Goal: Task Accomplishment & Management: Complete application form

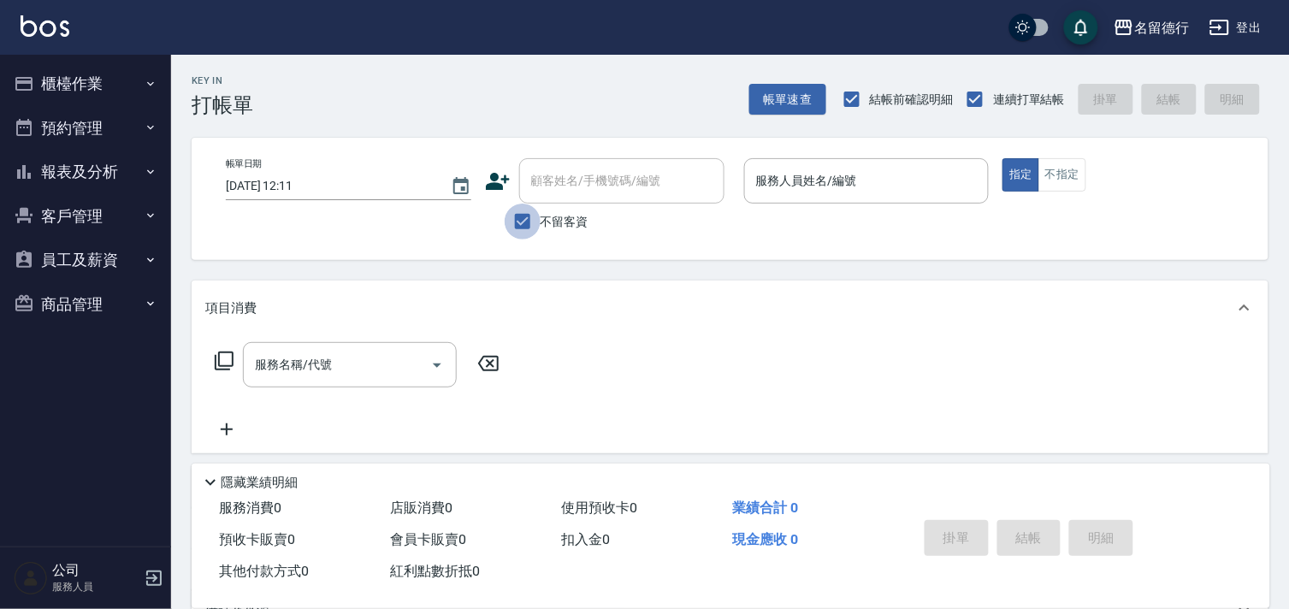
click at [518, 221] on input "不留客資" at bounding box center [523, 222] width 36 height 36
checkbox input "false"
click at [577, 168] on input "顧客姓名/手機號碼/編號" at bounding box center [609, 181] width 164 height 30
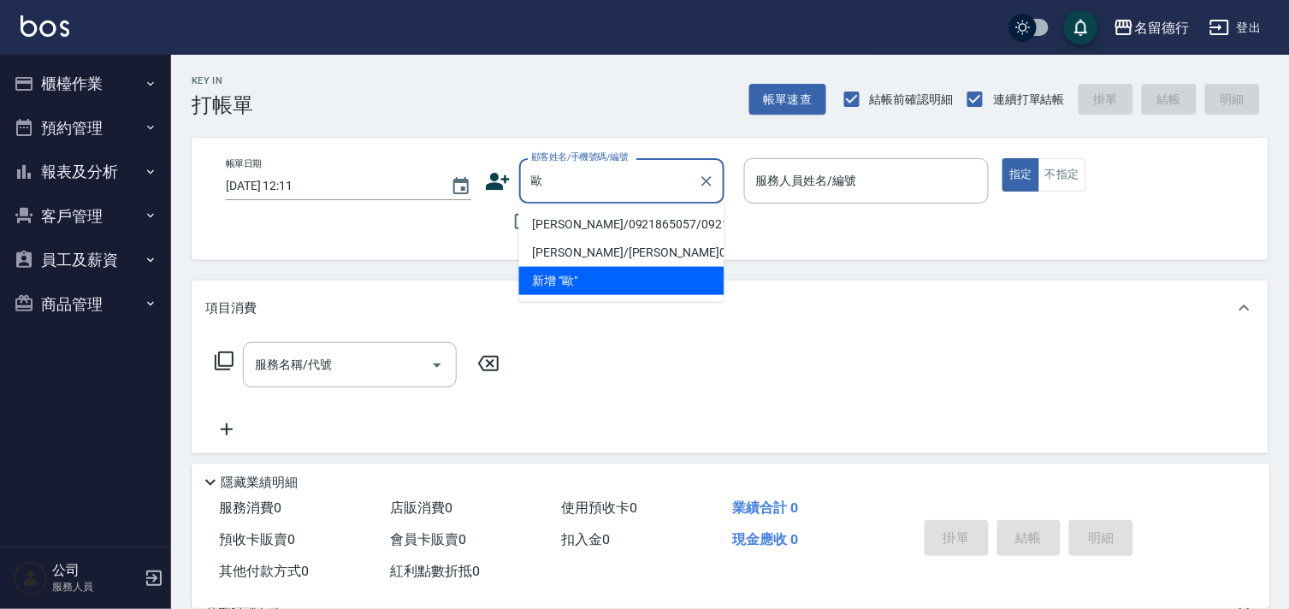
click at [570, 216] on li "[PERSON_NAME]/0921865057/0921865057" at bounding box center [621, 224] width 205 height 28
type input "[PERSON_NAME]/0921865057/0921865057"
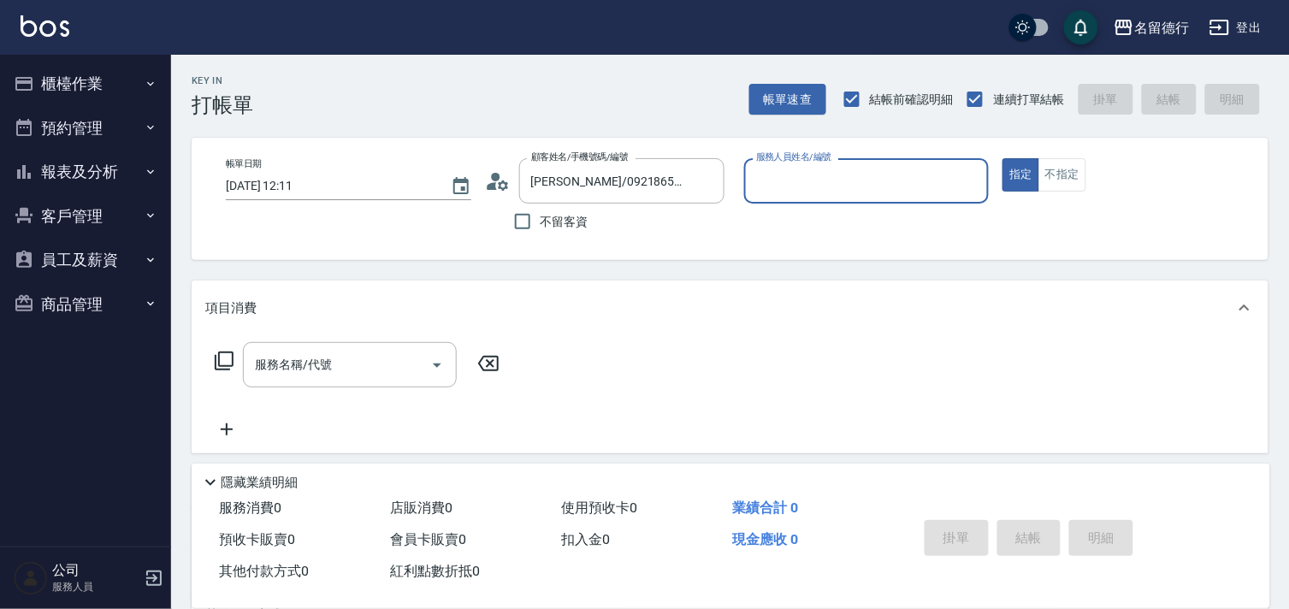
click at [800, 180] on input "服務人員姓名/編號" at bounding box center [867, 181] width 230 height 30
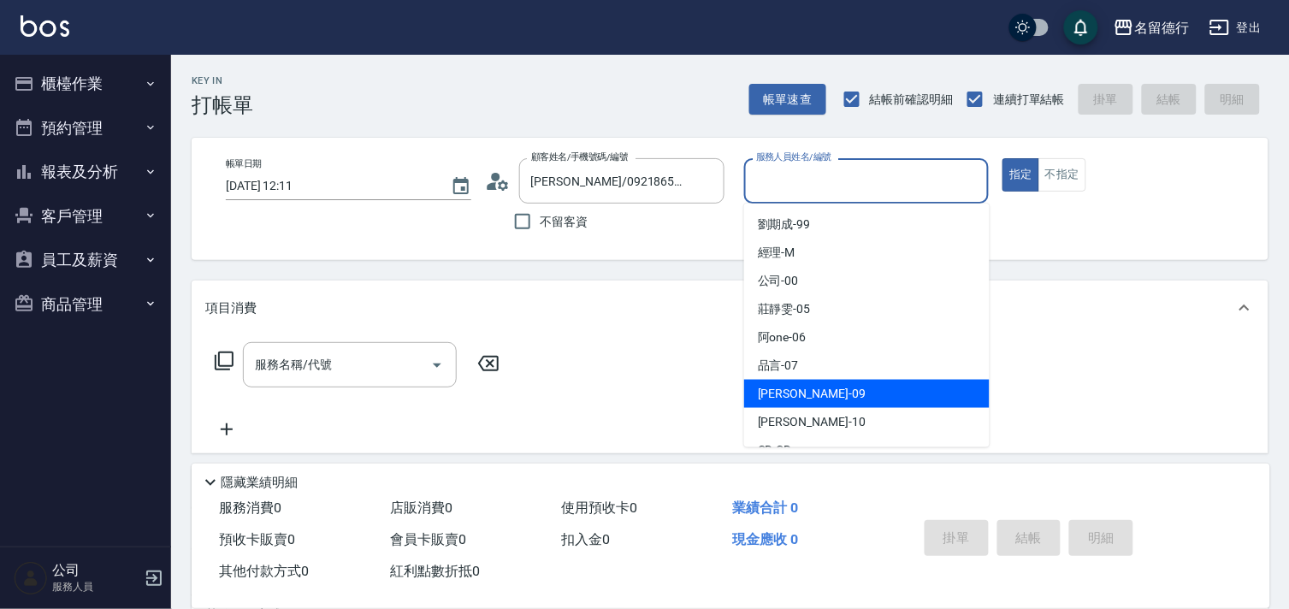
click at [776, 394] on span "[PERSON_NAME] -09" at bounding box center [812, 394] width 108 height 18
type input "[PERSON_NAME]-09"
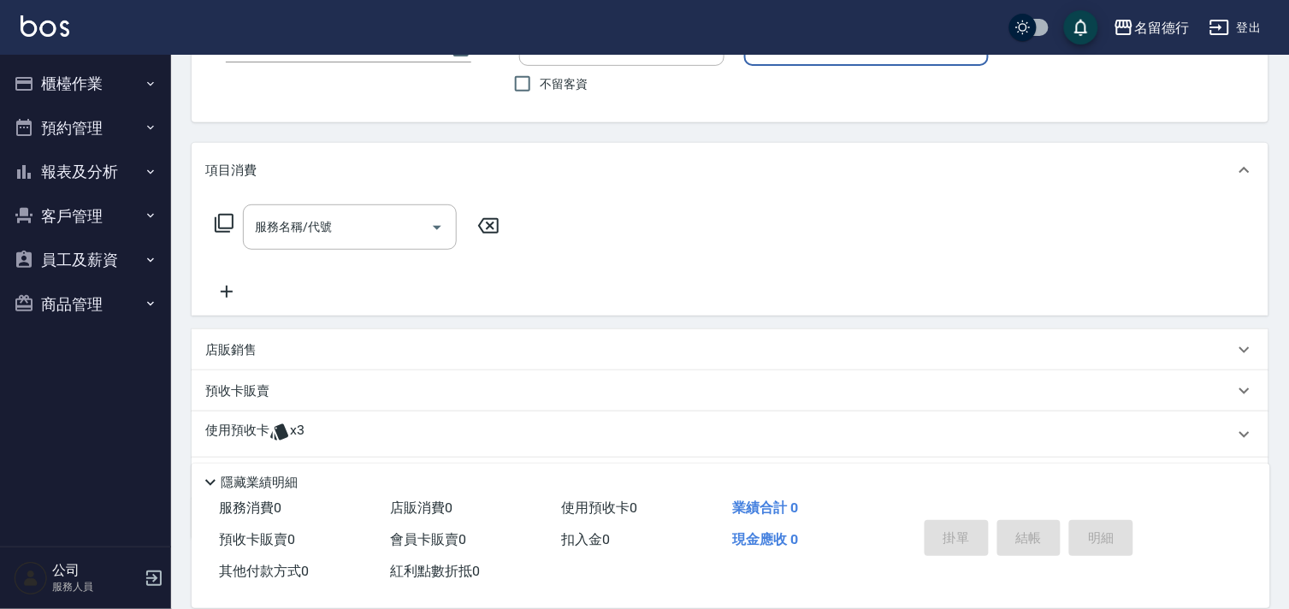
scroll to position [190, 0]
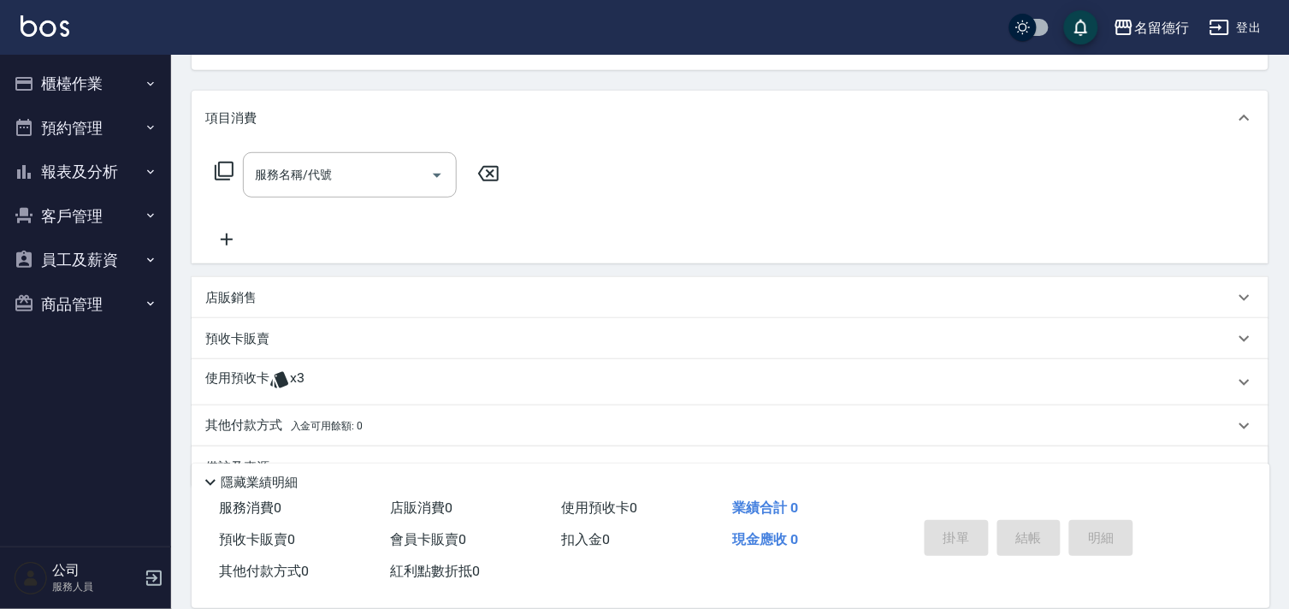
click at [229, 373] on p "使用預收卡" at bounding box center [237, 383] width 64 height 26
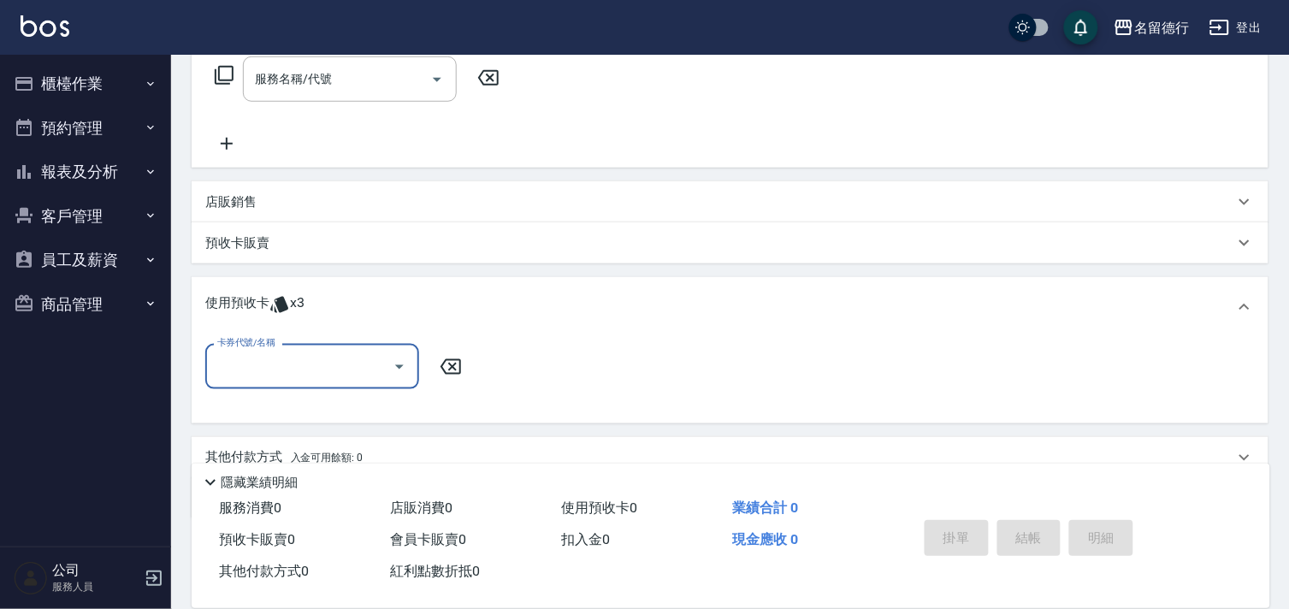
scroll to position [0, 0]
click at [259, 357] on input "卡券代號/名稱" at bounding box center [299, 367] width 173 height 30
click at [305, 405] on div "洗髮券售 剩餘3張" at bounding box center [312, 410] width 214 height 28
type input "洗髮券售"
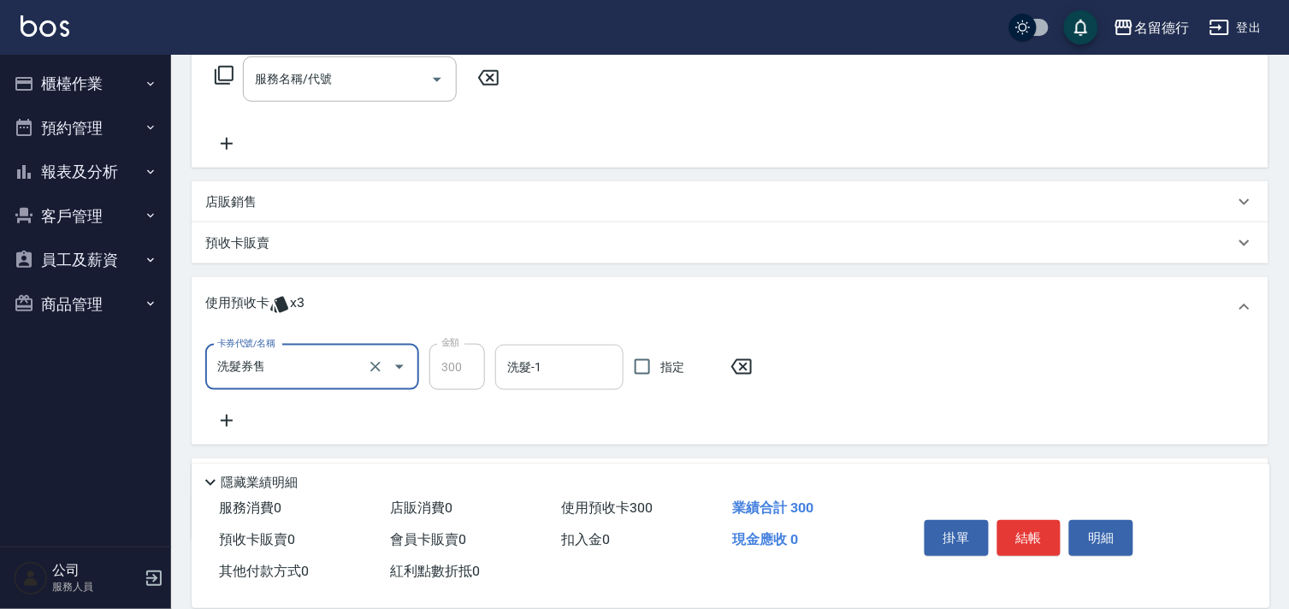
click at [548, 372] on input "洗髮-1" at bounding box center [559, 367] width 113 height 30
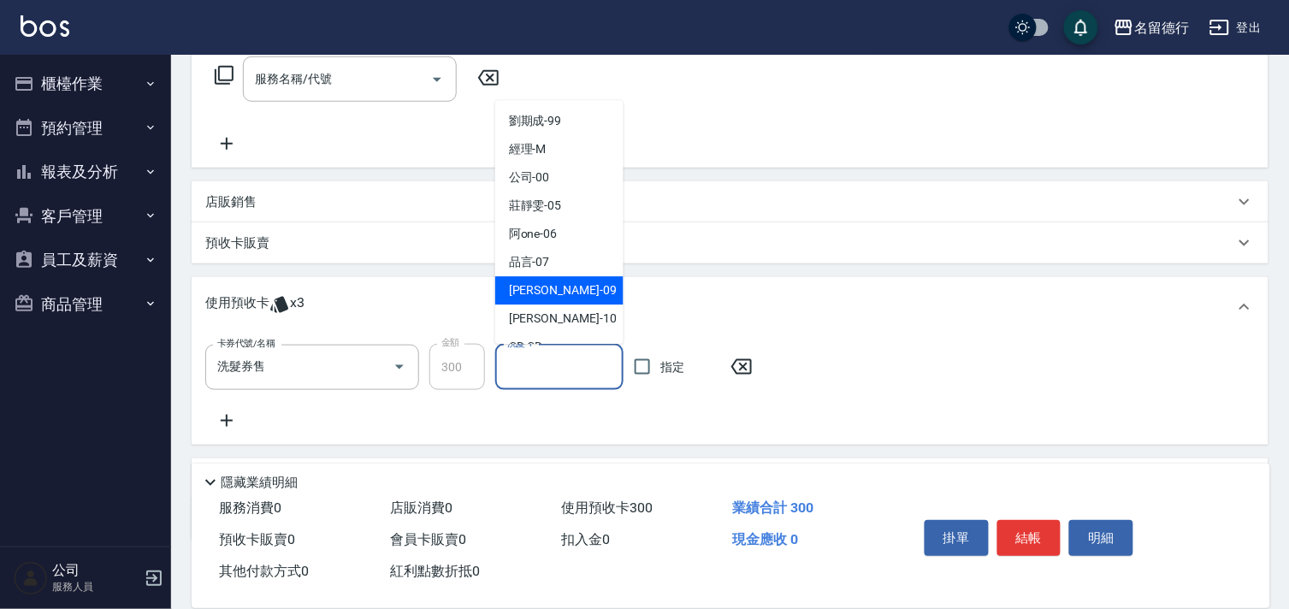
click at [556, 293] on div "[PERSON_NAME] -09" at bounding box center [559, 291] width 128 height 28
type input "[PERSON_NAME]-09"
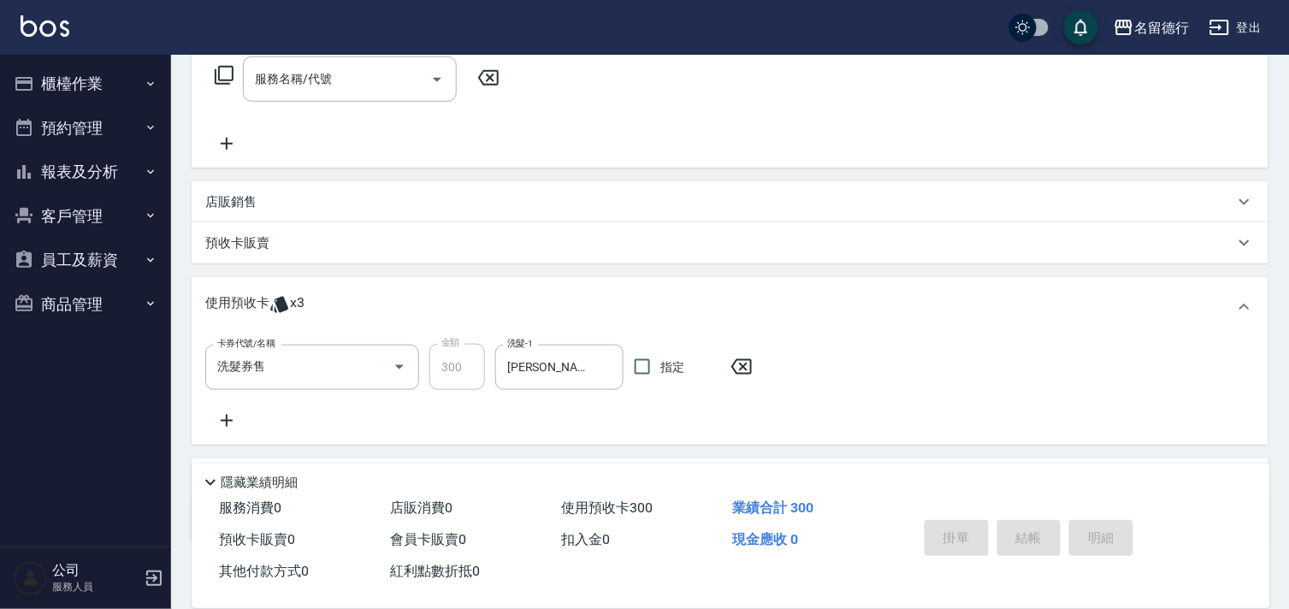
type input "[DATE] 12:12"
